Goal: Task Accomplishment & Management: Use online tool/utility

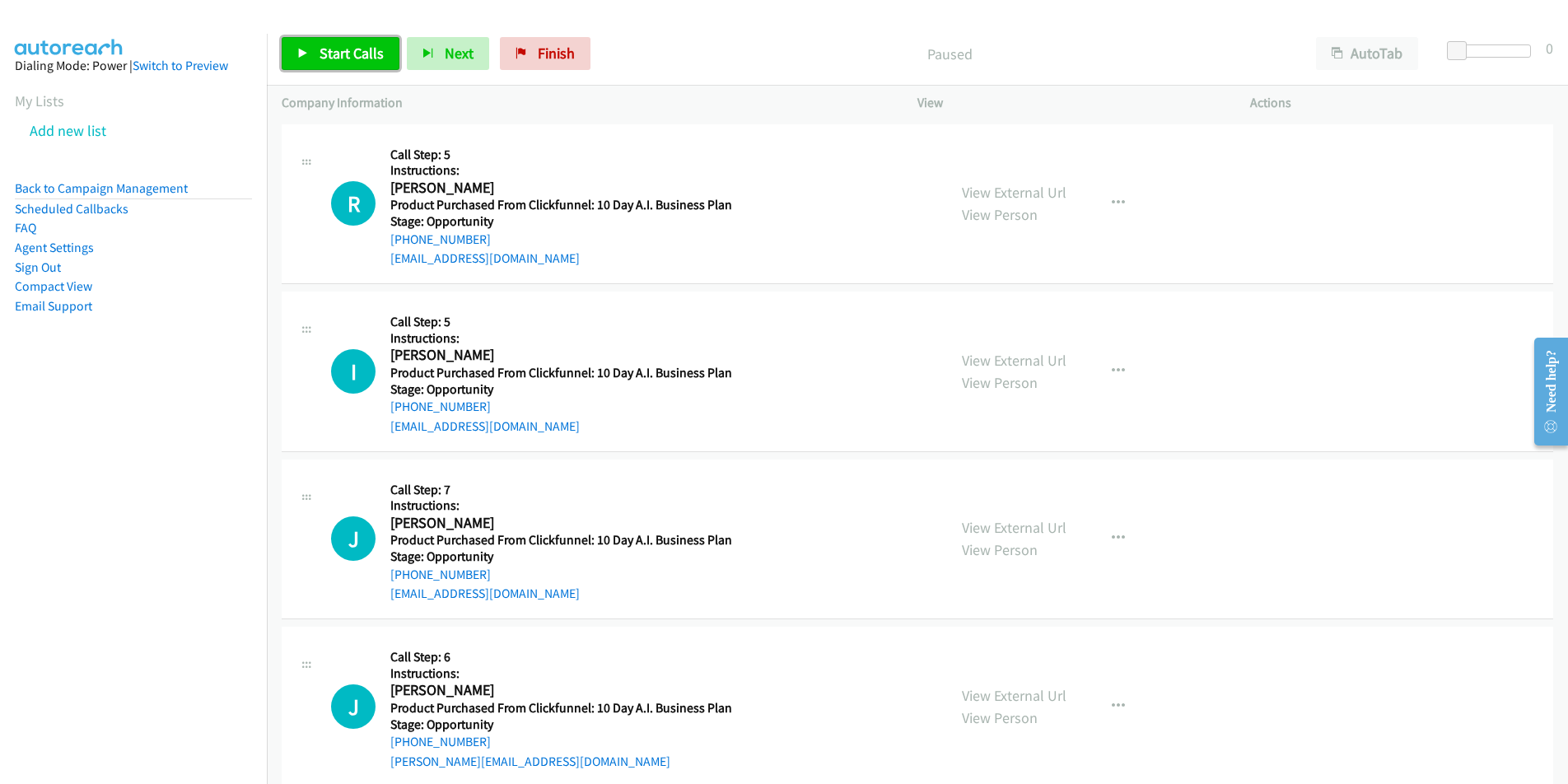
click at [319, 61] on span "Start Calls" at bounding box center [351, 53] width 64 height 19
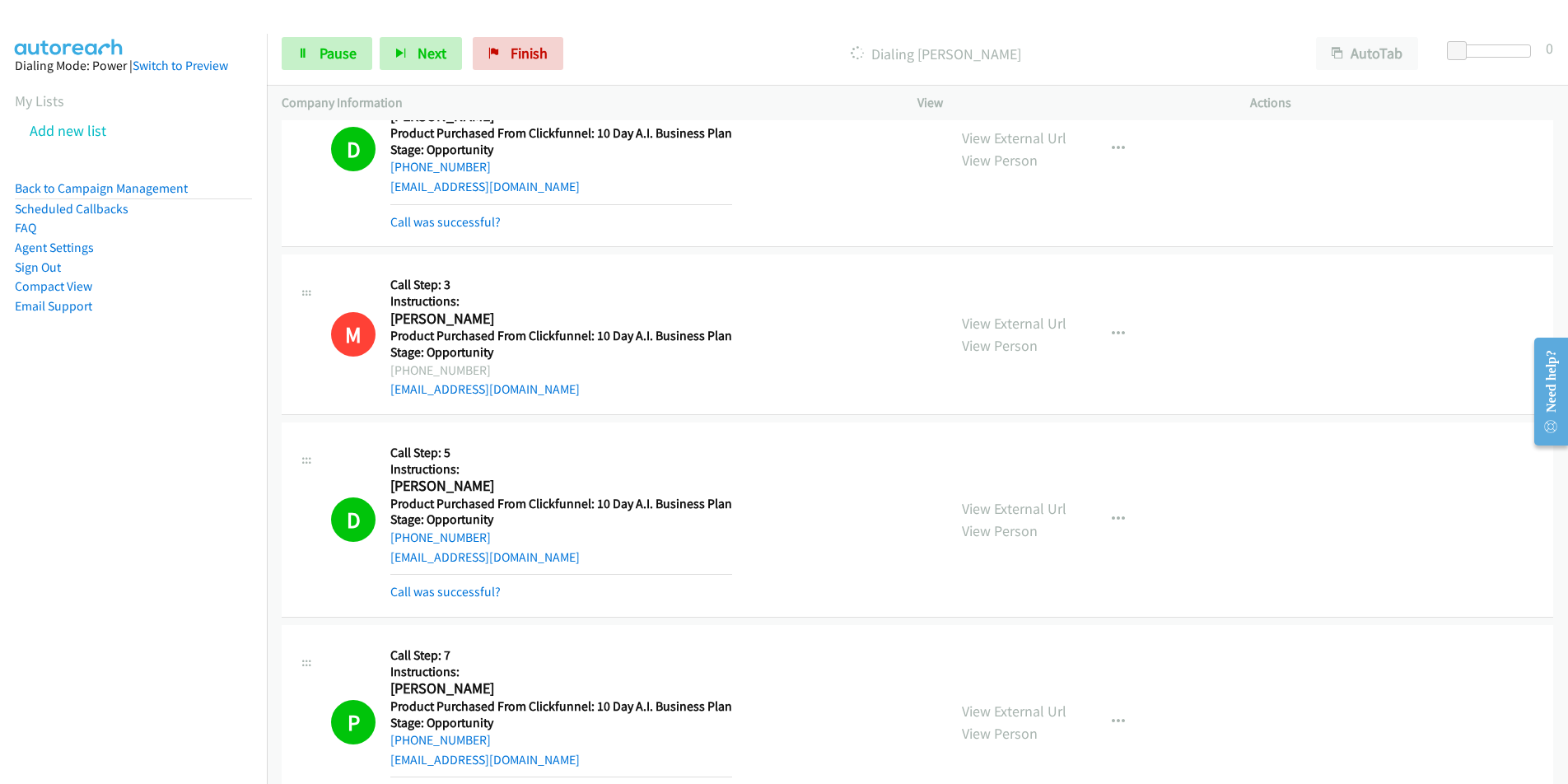
scroll to position [2279, 0]
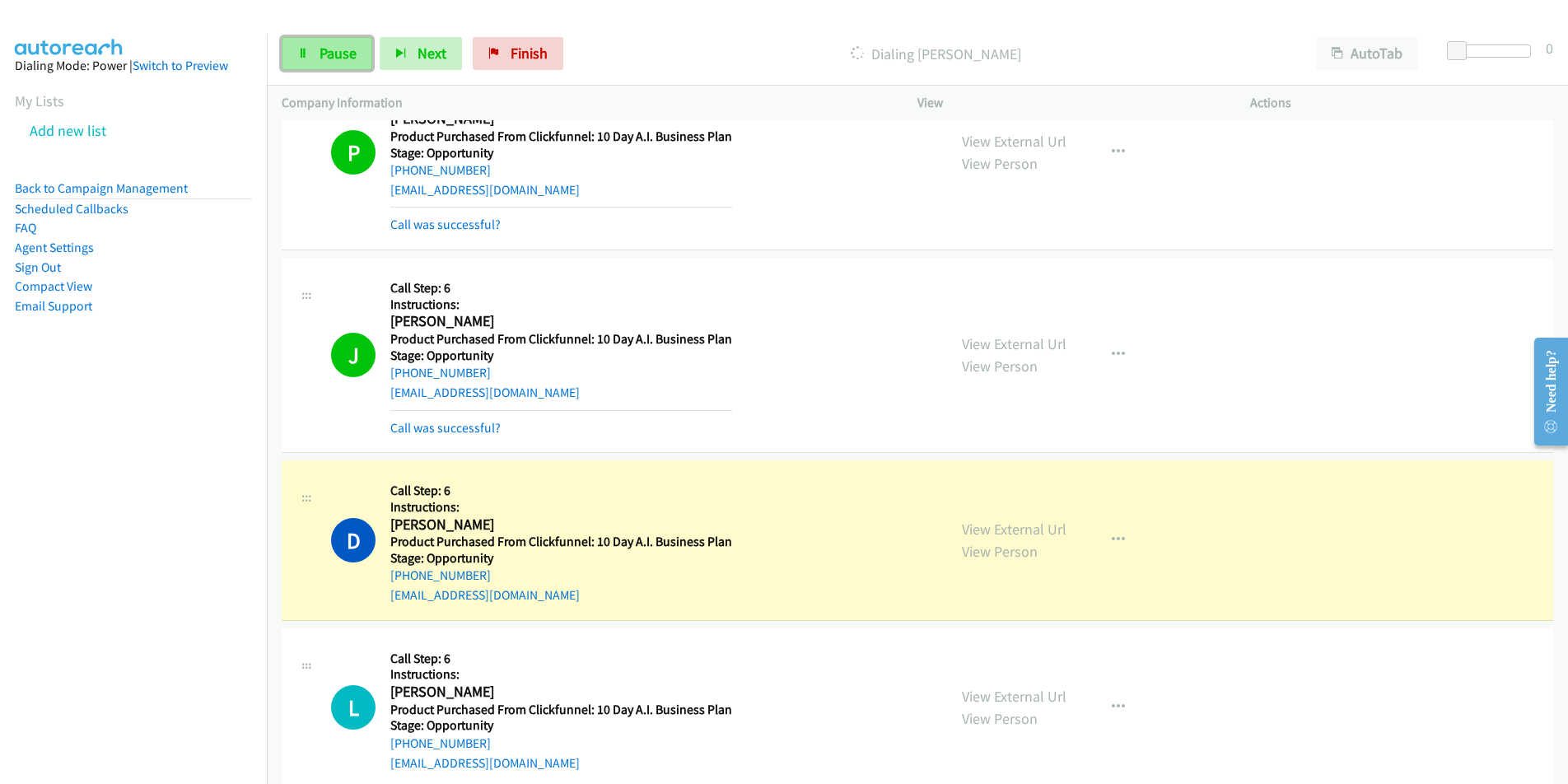
click at [341, 49] on span "Pause" at bounding box center [338, 53] width 37 height 19
click at [354, 49] on span "Start Calls" at bounding box center [351, 53] width 64 height 19
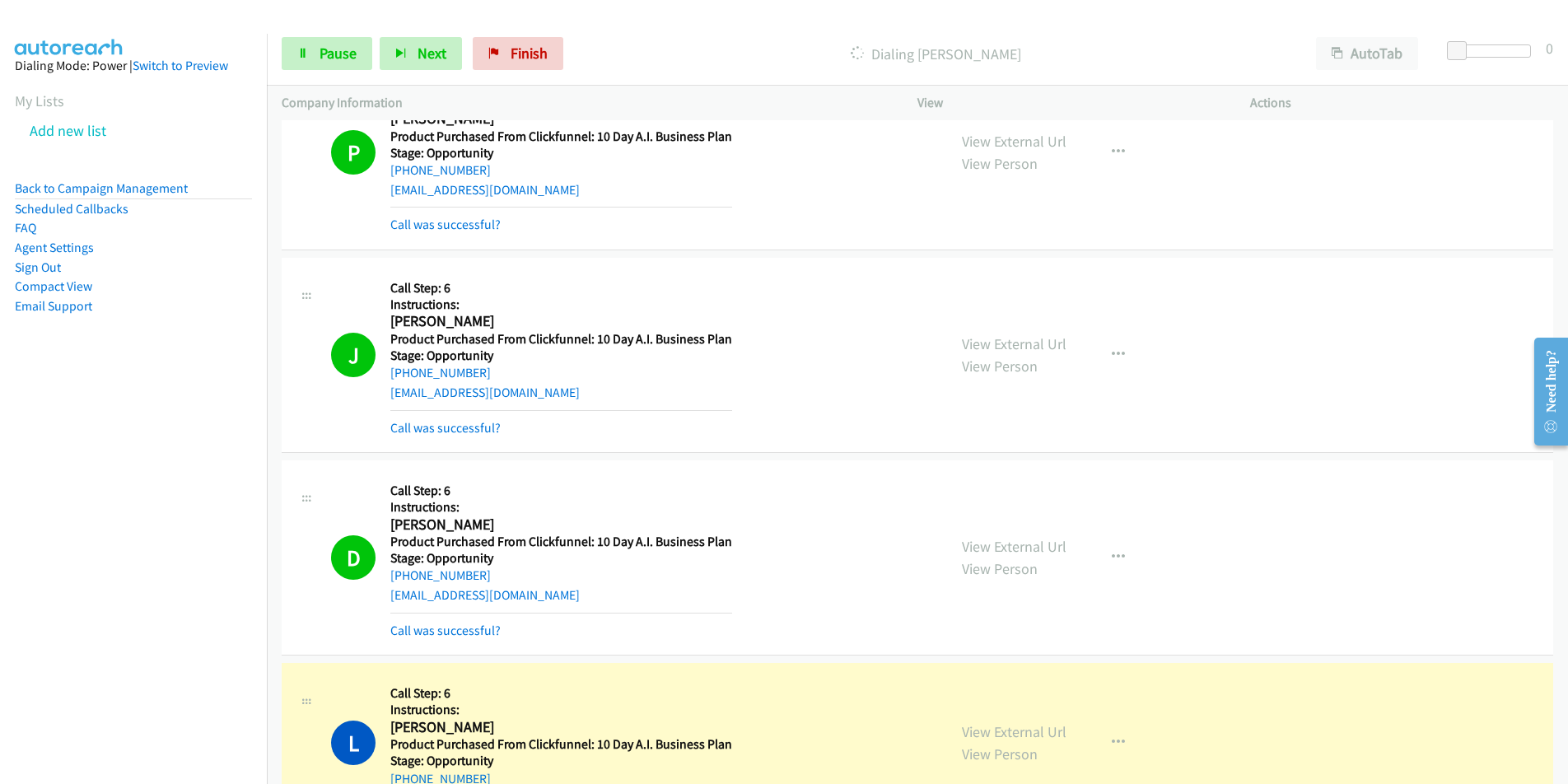
scroll to position [2849, 0]
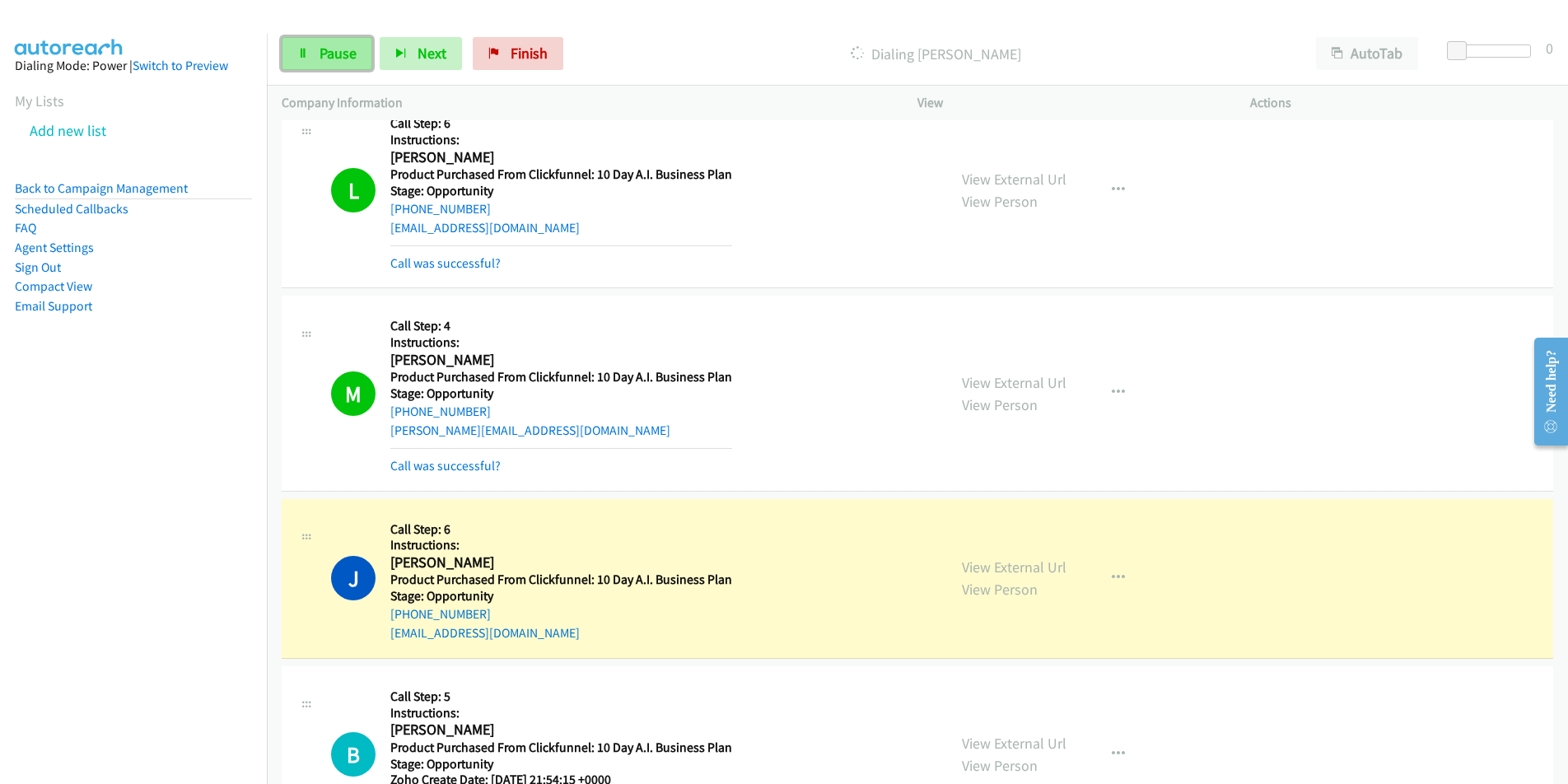
click at [332, 53] on span "Pause" at bounding box center [338, 53] width 37 height 19
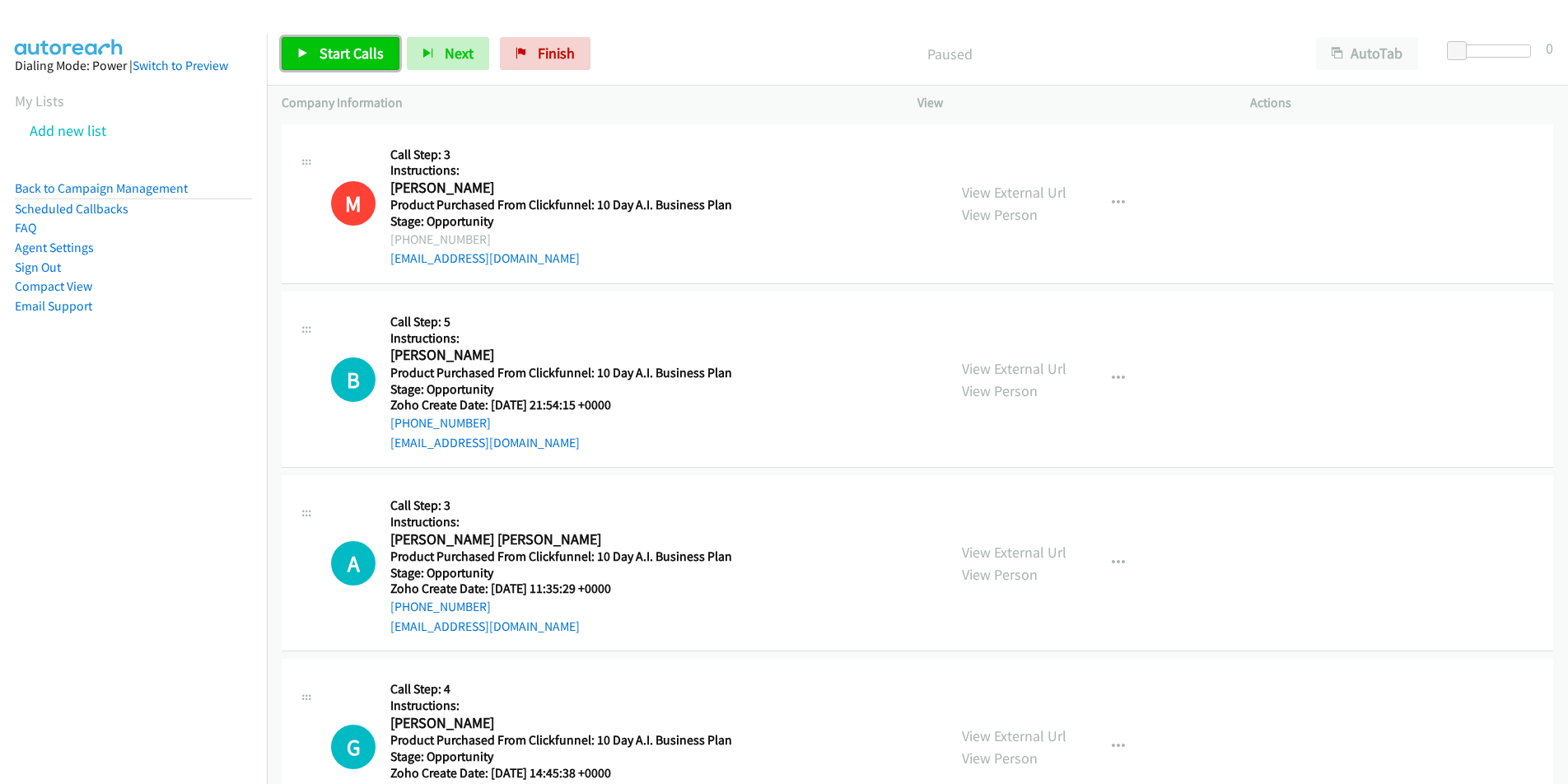
click at [341, 49] on span "Start Calls" at bounding box center [351, 53] width 64 height 19
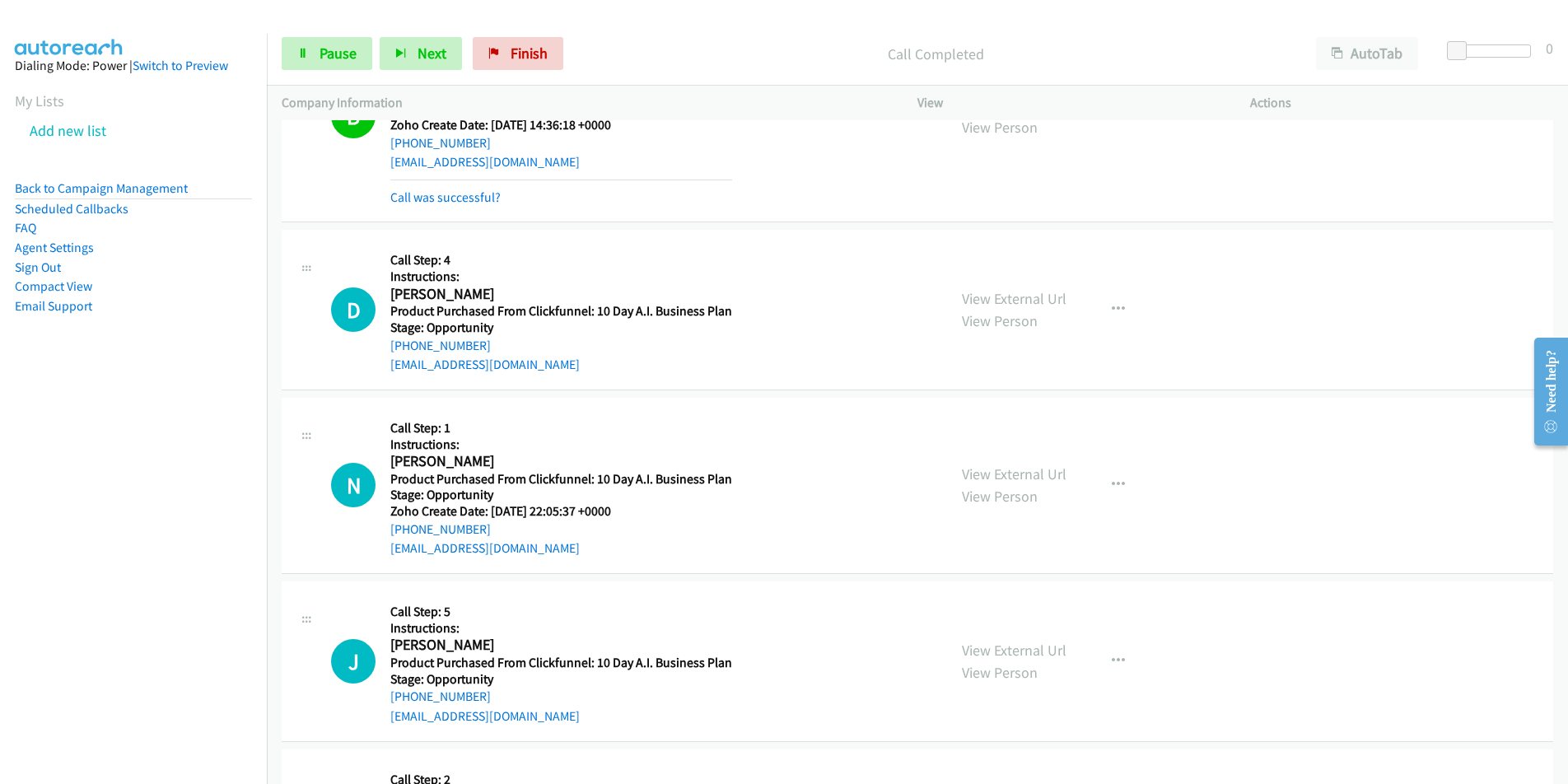
scroll to position [1156, 0]
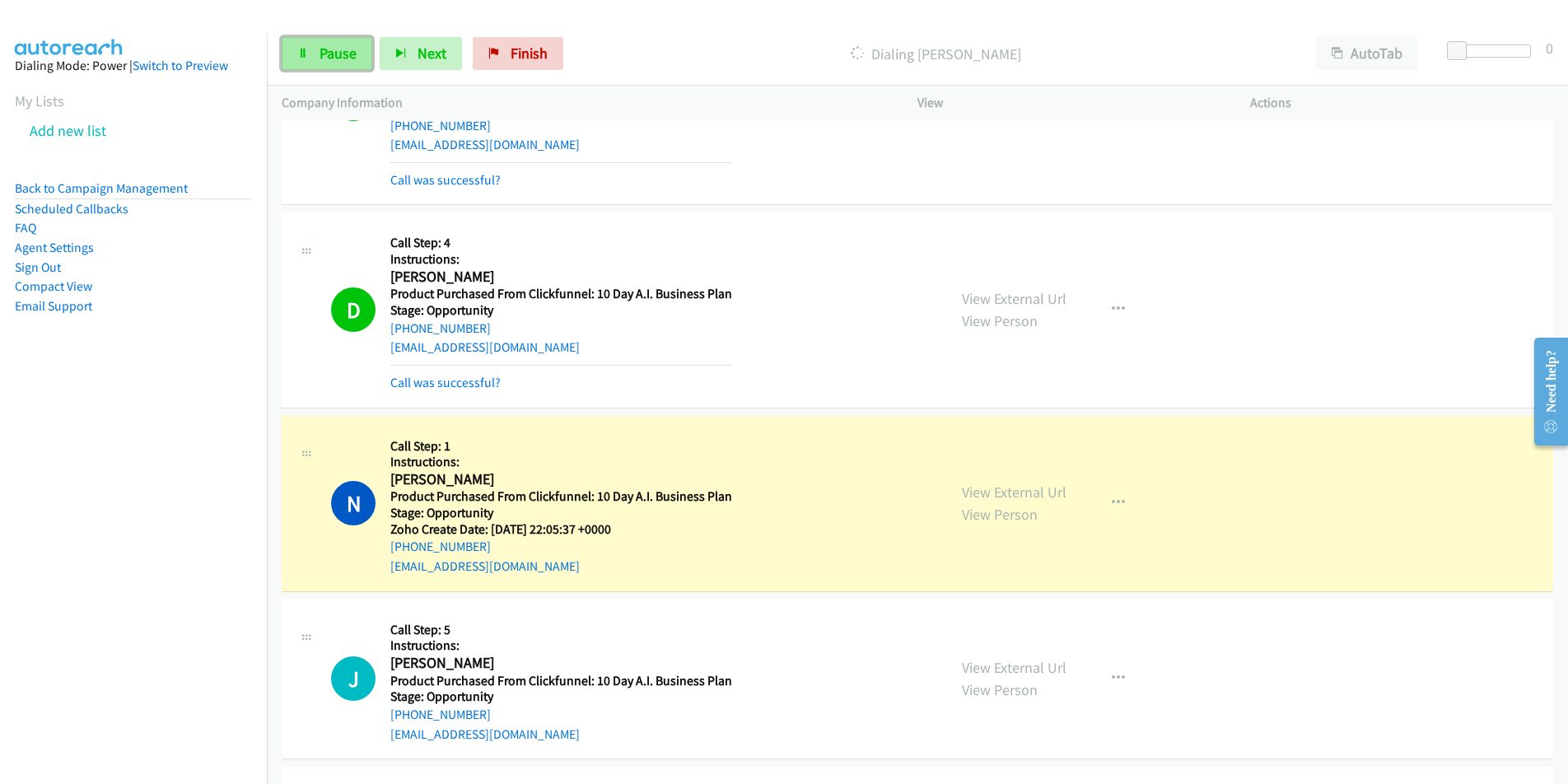
click at [332, 51] on span "Pause" at bounding box center [338, 53] width 37 height 19
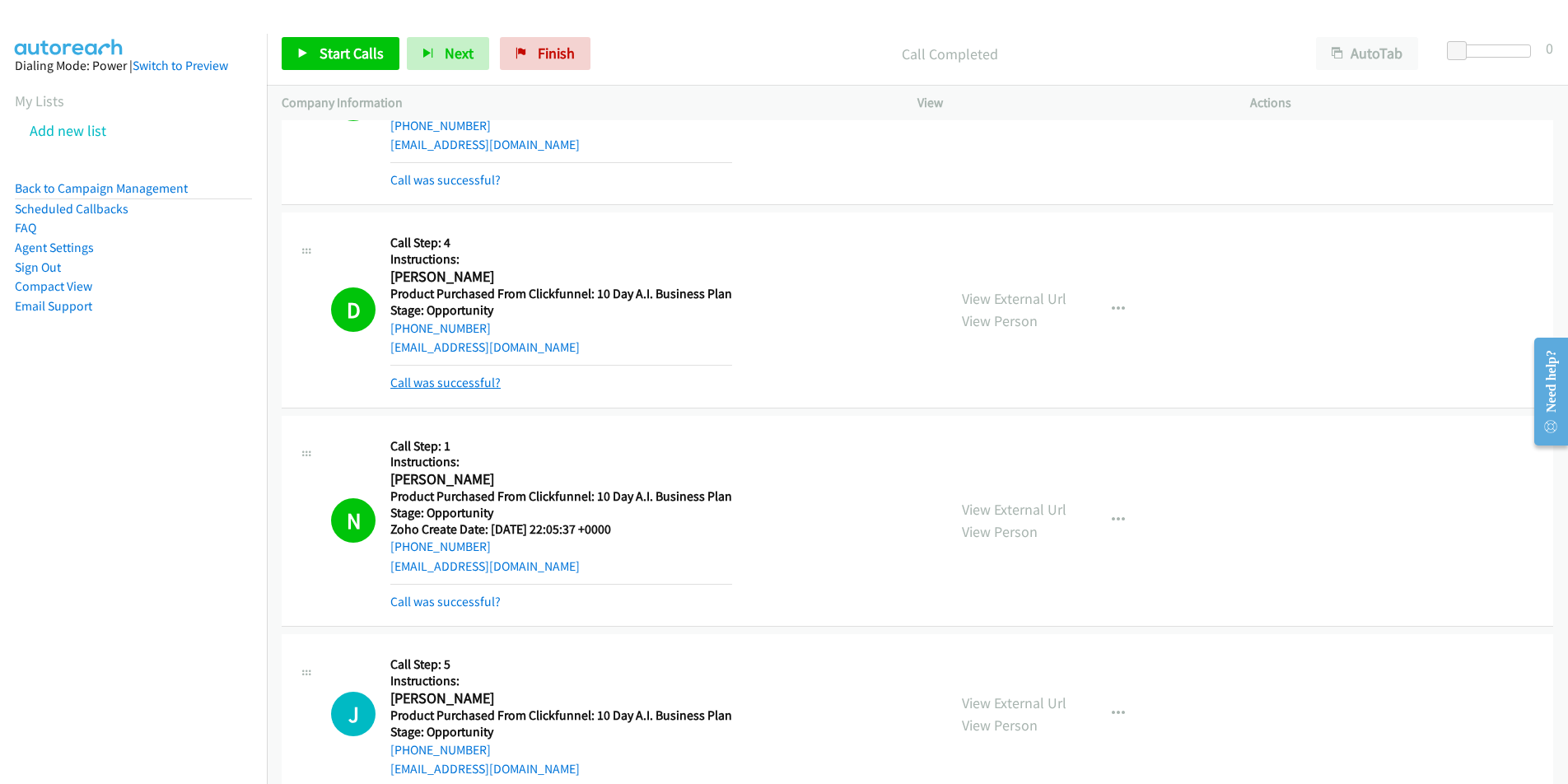
click at [477, 384] on link "Call was successful?" at bounding box center [445, 382] width 110 height 16
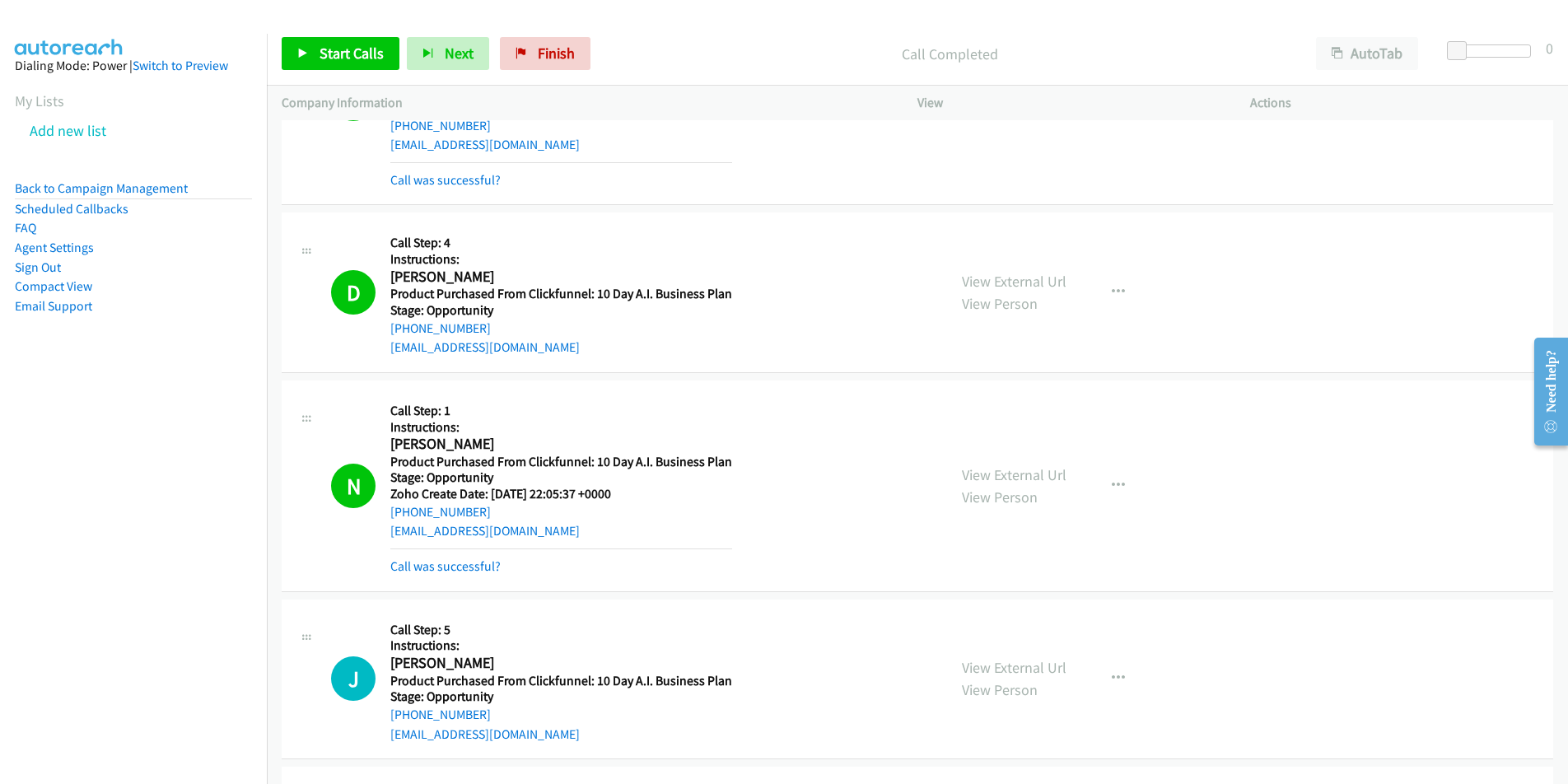
click at [527, 357] on div "D Callback Scheduled Call Step: 4 Instructions: [PERSON_NAME] America/New_York …" at bounding box center [917, 293] width 1271 height 161
click at [378, 353] on div "D Callback Scheduled Call Step: 4 Instructions: [PERSON_NAME] America/New_York …" at bounding box center [632, 291] width 601 height 130
copy link "[EMAIL_ADDRESS][DOMAIN_NAME]"
